Goal: Find specific page/section: Locate a particular part of the current website

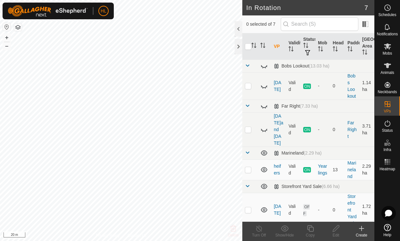
scroll to position [121, 0]
click at [265, 207] on icon at bounding box center [264, 209] width 6 height 5
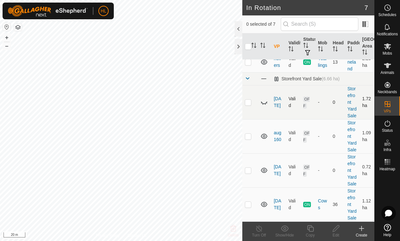
scroll to position [120, 0]
click at [263, 133] on icon at bounding box center [264, 135] width 6 height 5
click at [264, 166] on icon at bounding box center [264, 170] width 8 height 8
